Goal: Complete application form

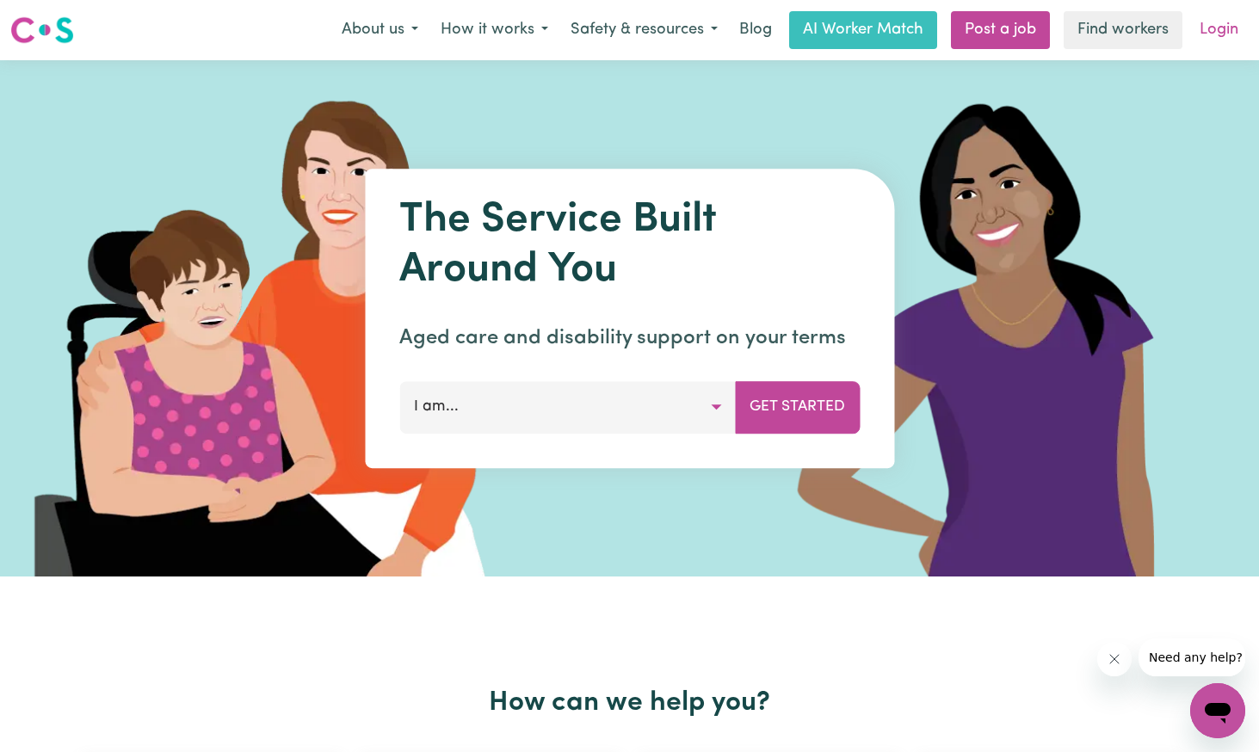
click at [1222, 32] on link "Login" at bounding box center [1218, 30] width 59 height 38
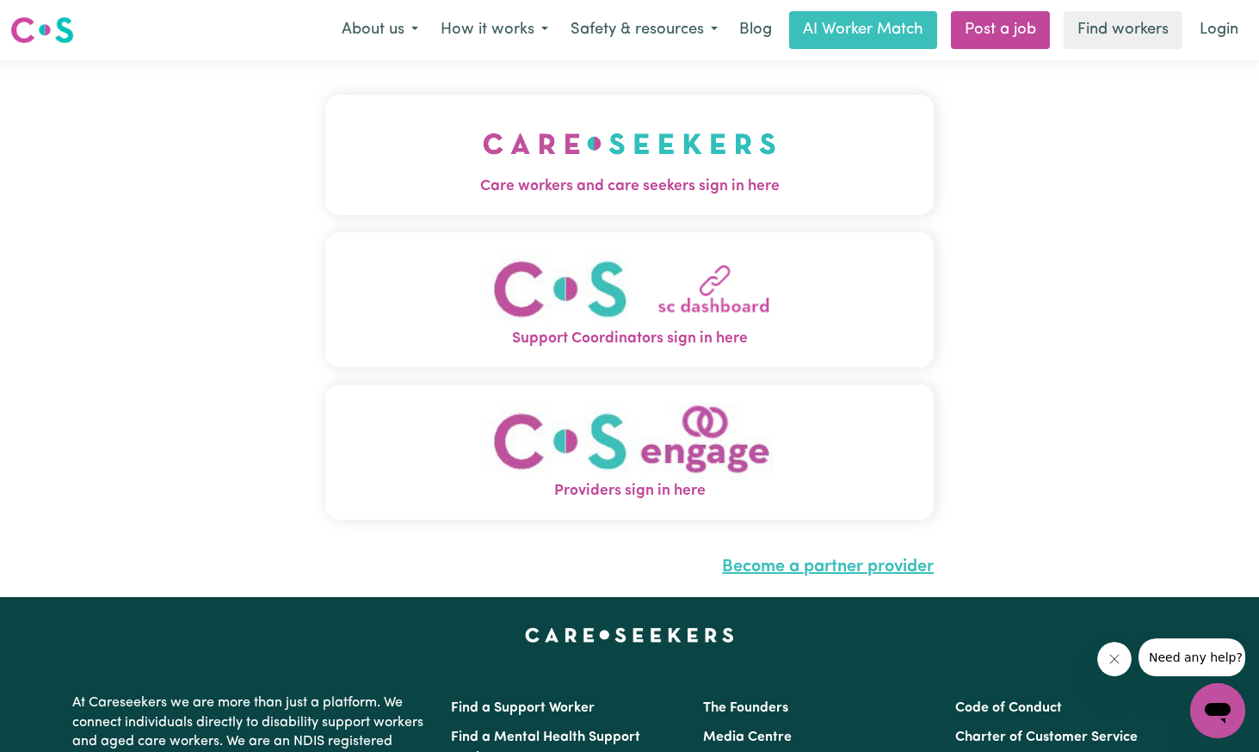
click at [837, 570] on link "Become a partner provider" at bounding box center [828, 566] width 212 height 17
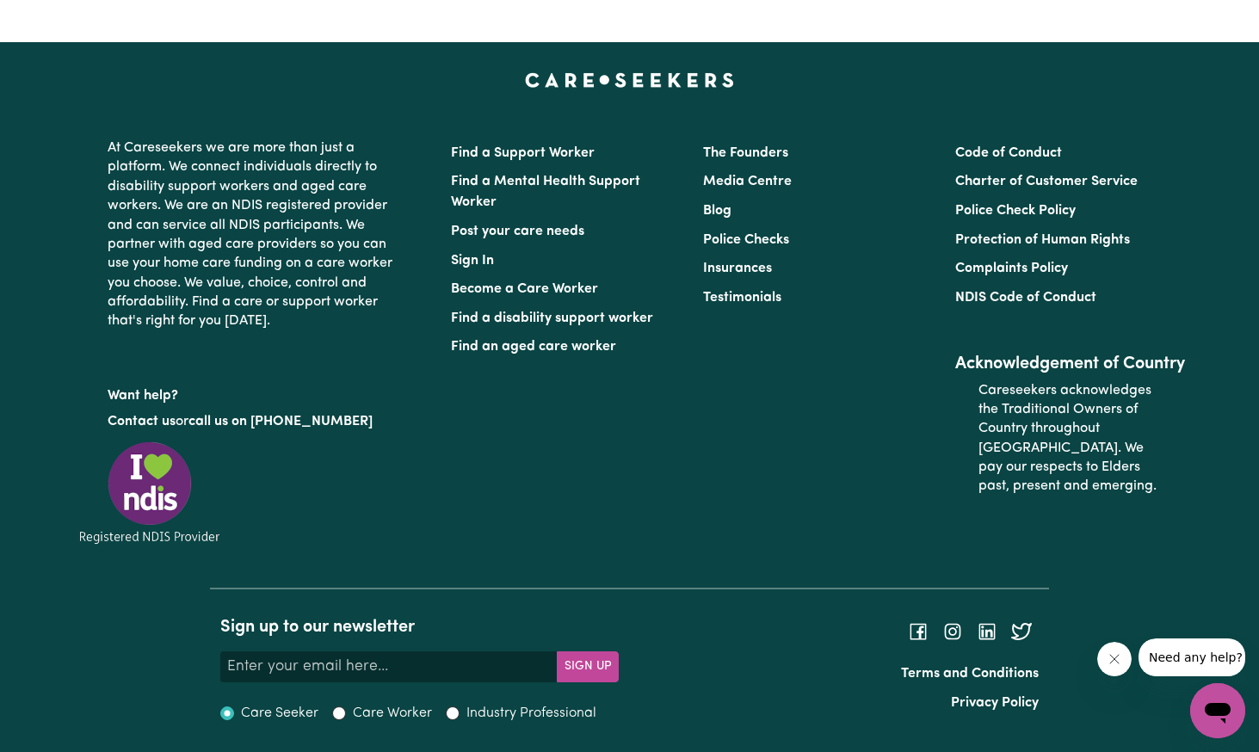
scroll to position [6691, 0]
type input "[PERSON_NAME]"
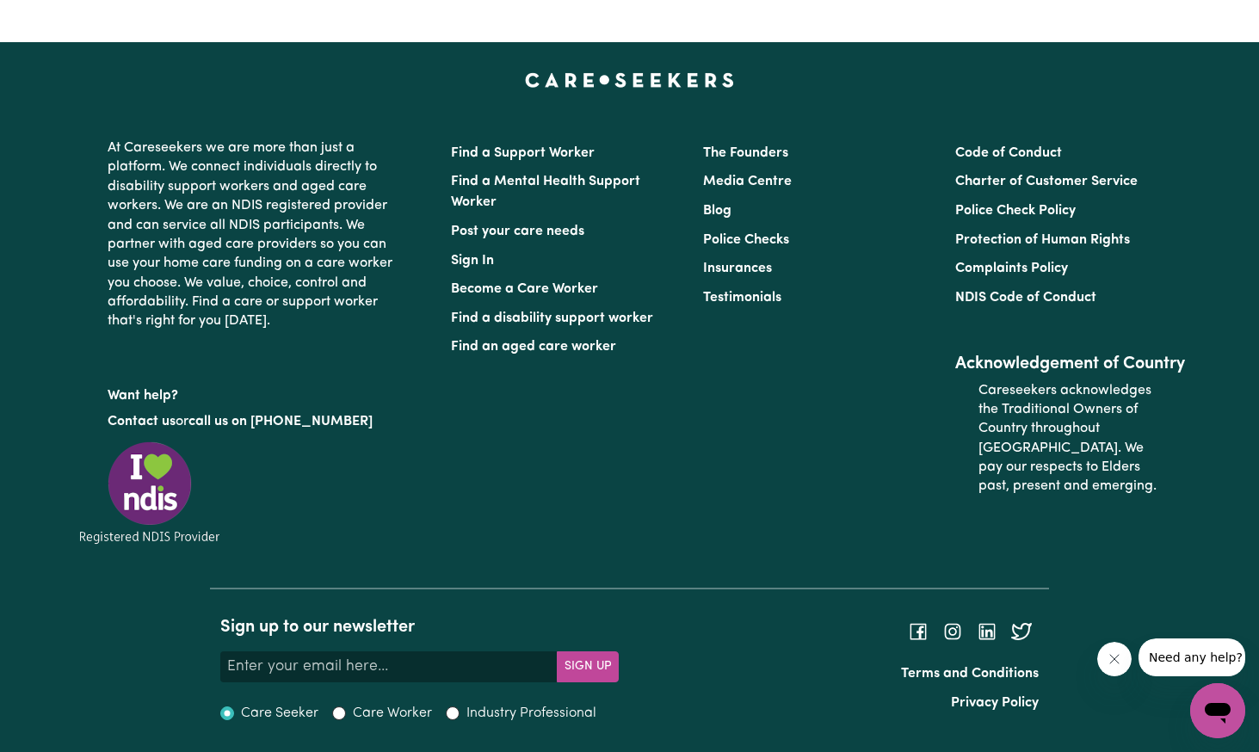
type input "Townend"
type input "[EMAIL_ADDRESS][DOMAIN_NAME]"
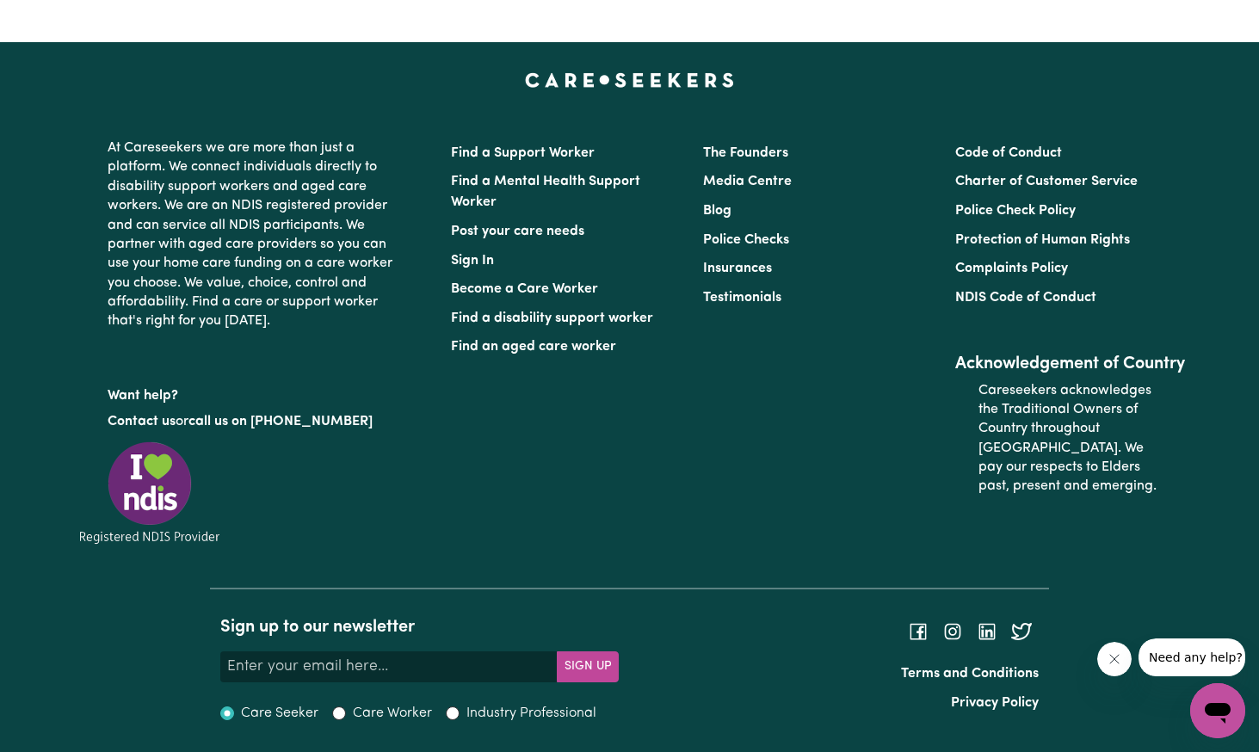
scroll to position [6717, 0]
type input "0405224557"
type input "Ban"
type input "Ban BAN, [GEOGRAPHIC_DATA], 4625"
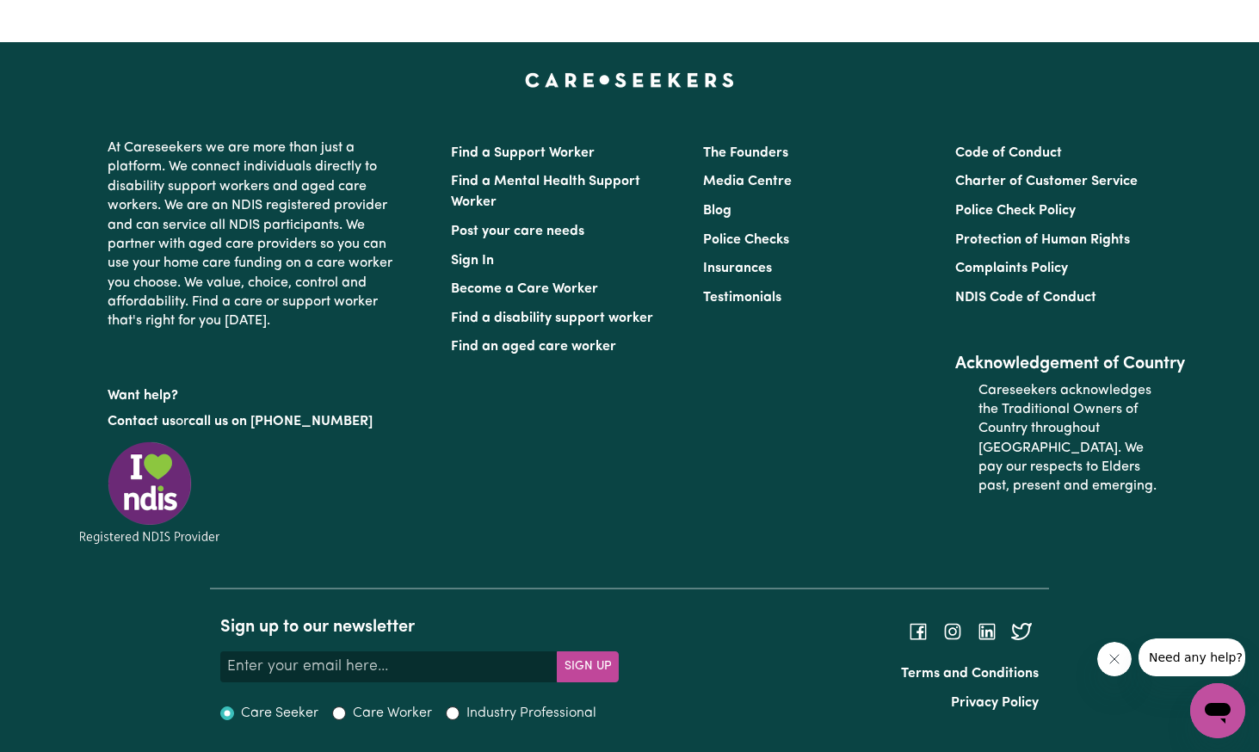
type input "Bano"
type input "BanoON, [GEOGRAPHIC_DATA], 2347"
type input "Banor"
type input "Banora"
type input "[GEOGRAPHIC_DATA], [GEOGRAPHIC_DATA], 2486"
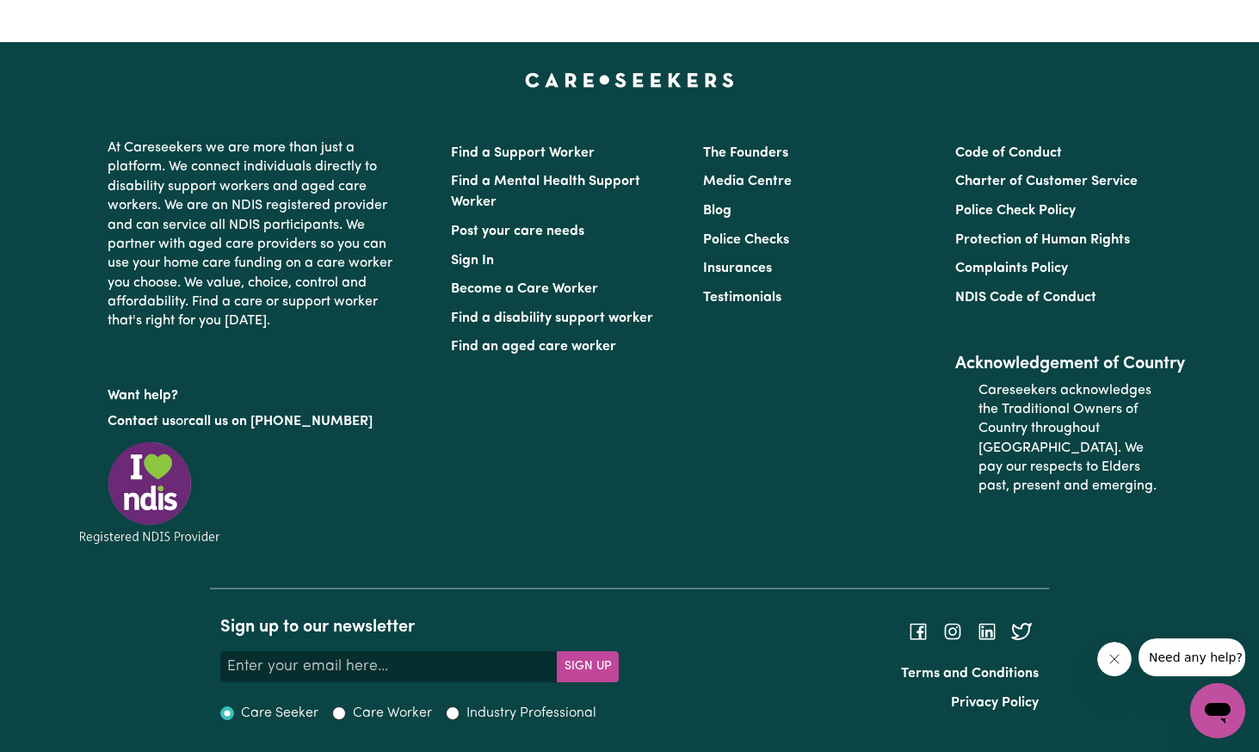
scroll to position [6691, 0]
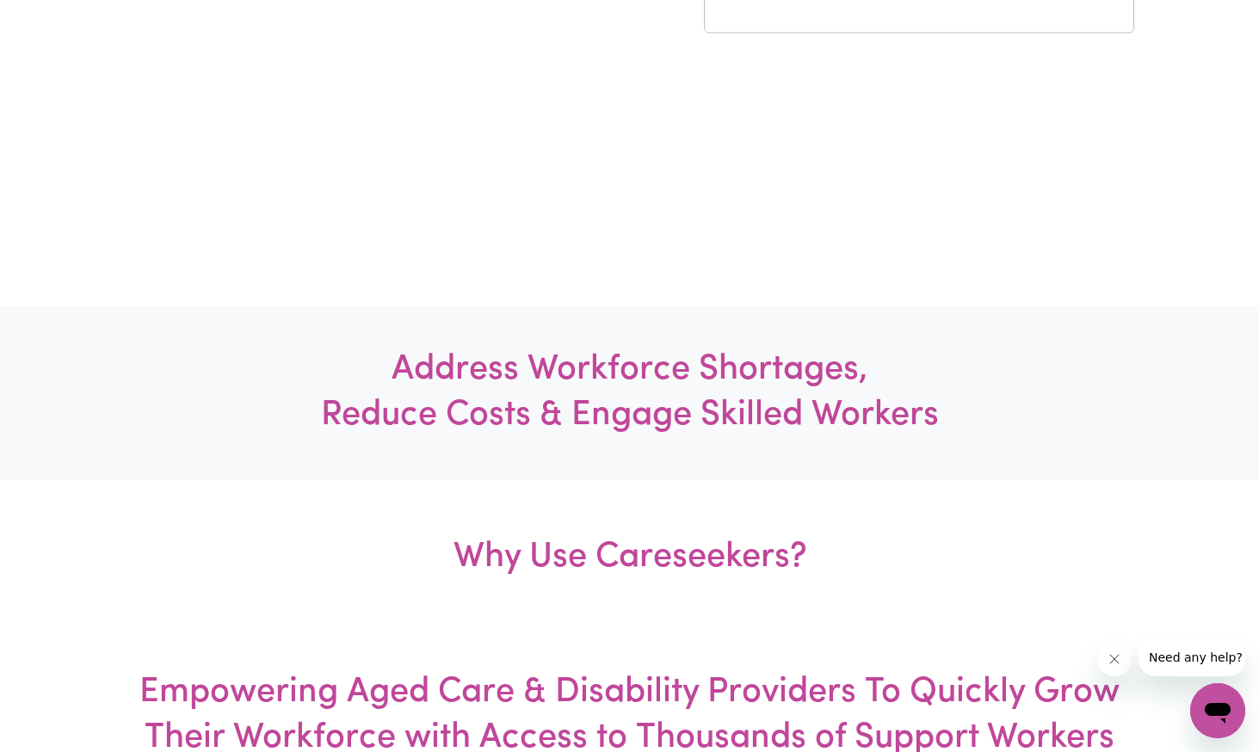
scroll to position [0, 0]
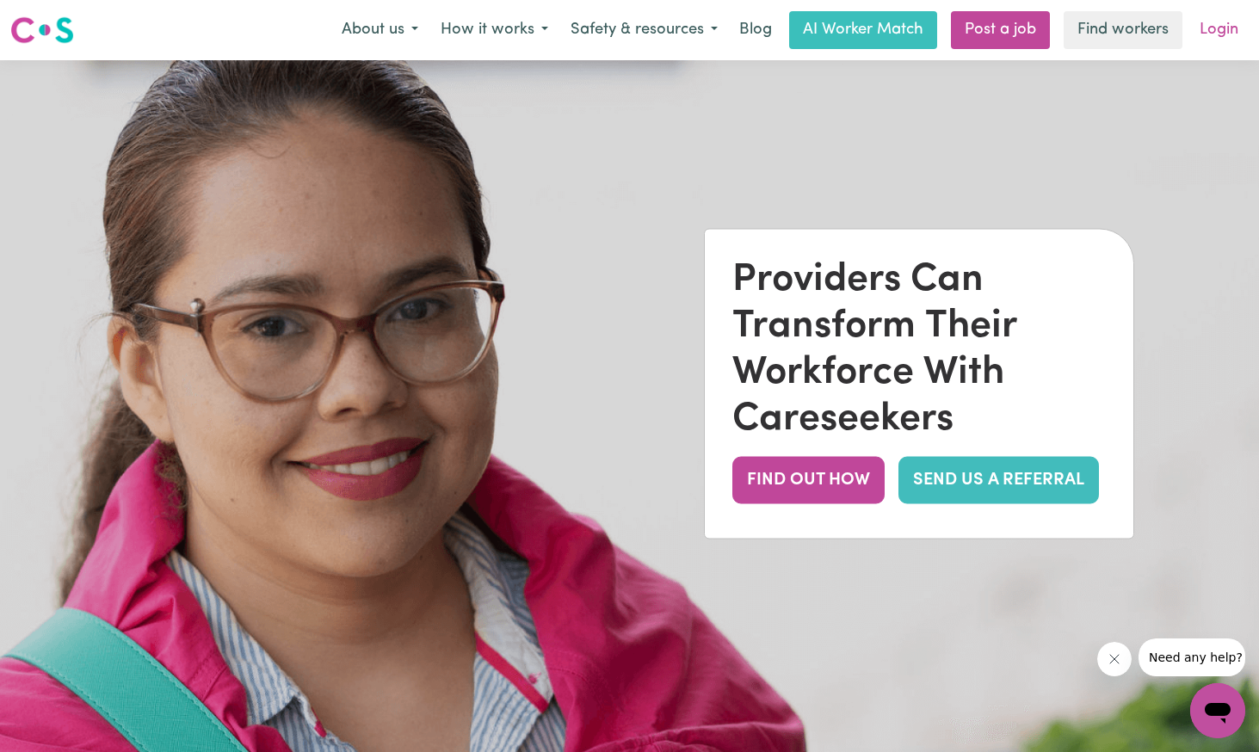
click at [1224, 34] on link "Login" at bounding box center [1218, 30] width 59 height 38
